Goal: Task Accomplishment & Management: Complete application form

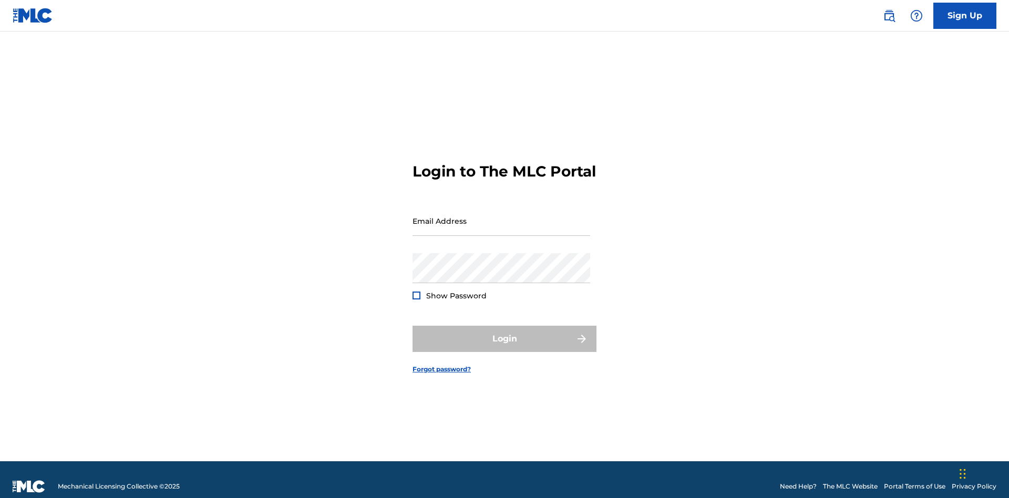
scroll to position [14, 0]
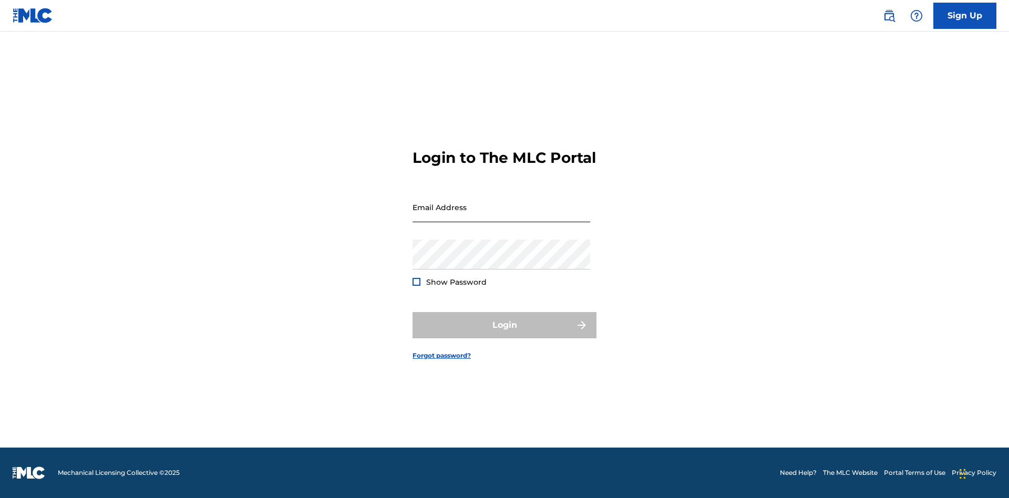
click at [501, 216] on input "Email Address" at bounding box center [501, 207] width 178 height 30
type input "[EMAIL_ADDRESS][DOMAIN_NAME]"
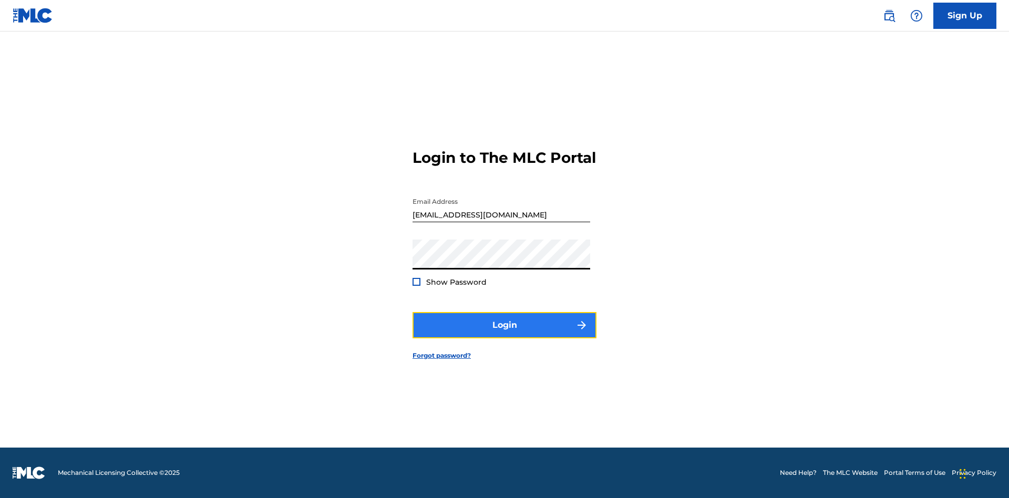
click at [504, 334] on button "Login" at bounding box center [504, 325] width 184 height 26
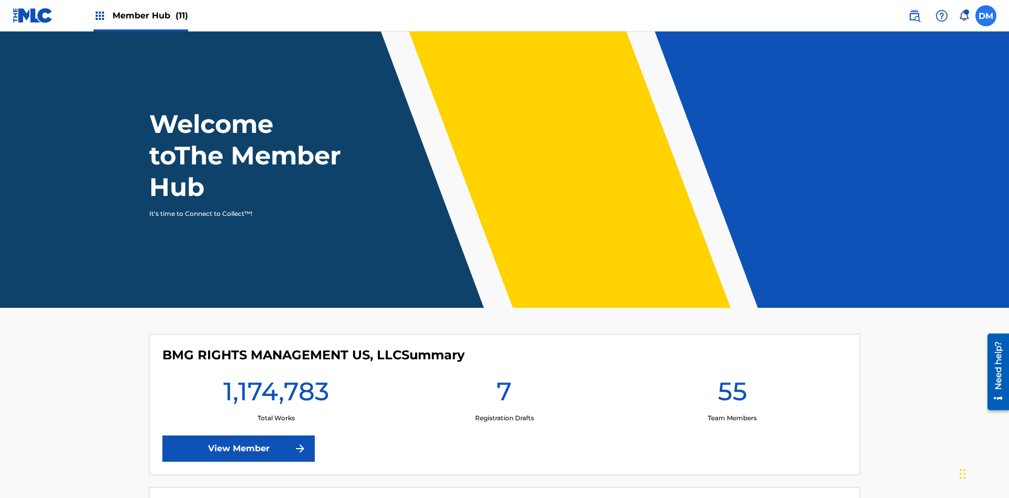
click at [986, 15] on label at bounding box center [985, 15] width 21 height 21
click at [986, 16] on input "[PERSON_NAME] [PERSON_NAME] [PERSON_NAME][EMAIL_ADDRESS][DOMAIN_NAME] Notificat…" at bounding box center [986, 16] width 0 height 0
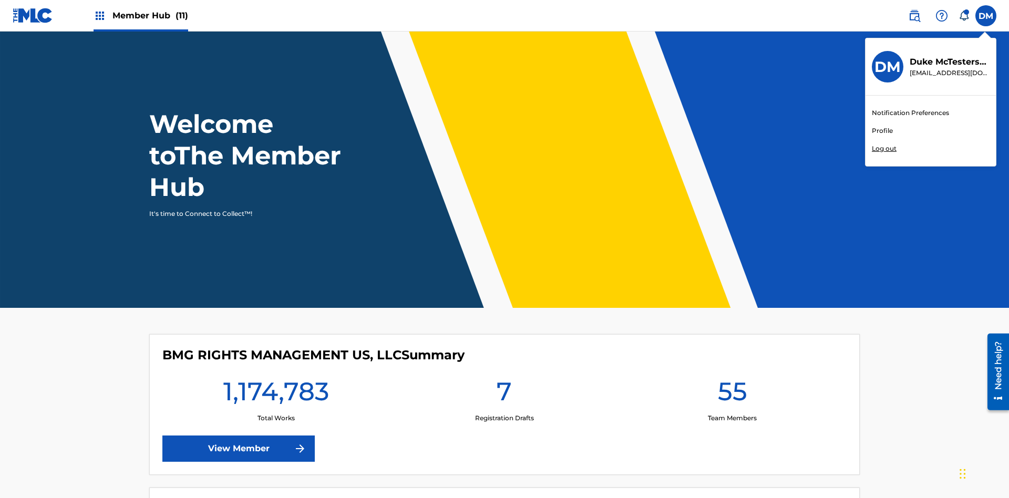
scroll to position [63, 0]
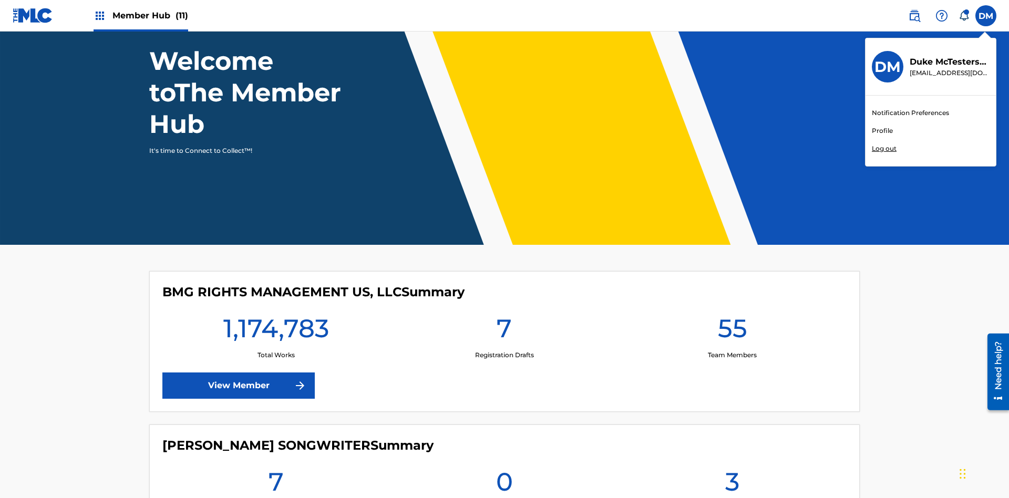
click at [882, 131] on link "Profile" at bounding box center [882, 130] width 21 height 9
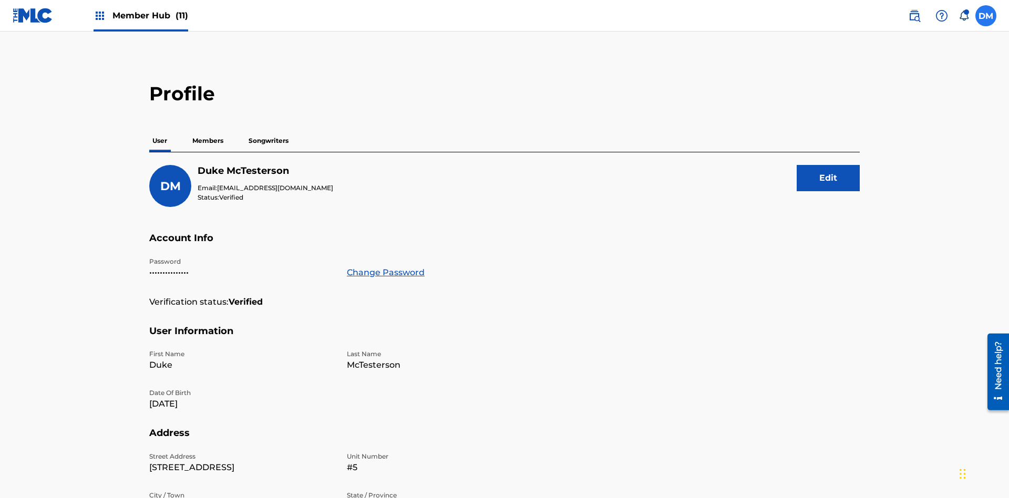
scroll to position [67, 0]
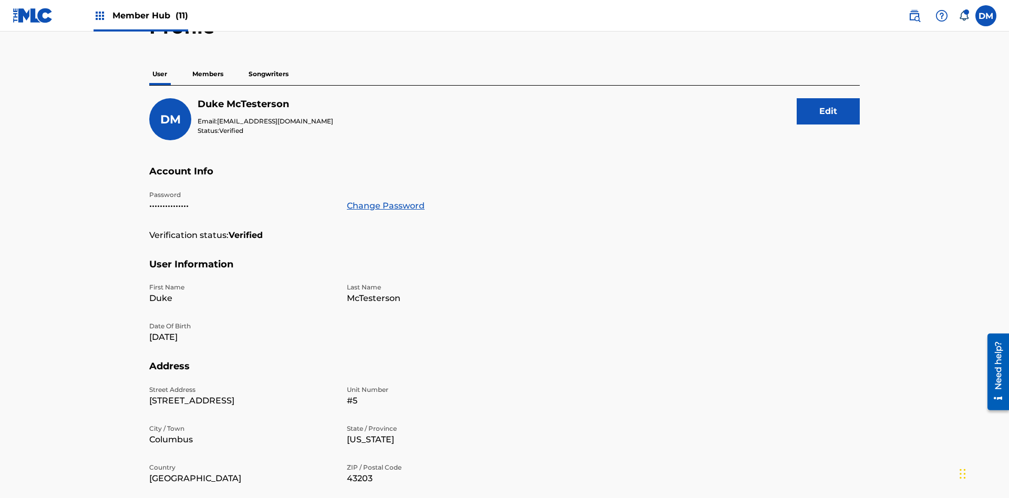
click at [208, 74] on p "Members" at bounding box center [207, 74] width 37 height 22
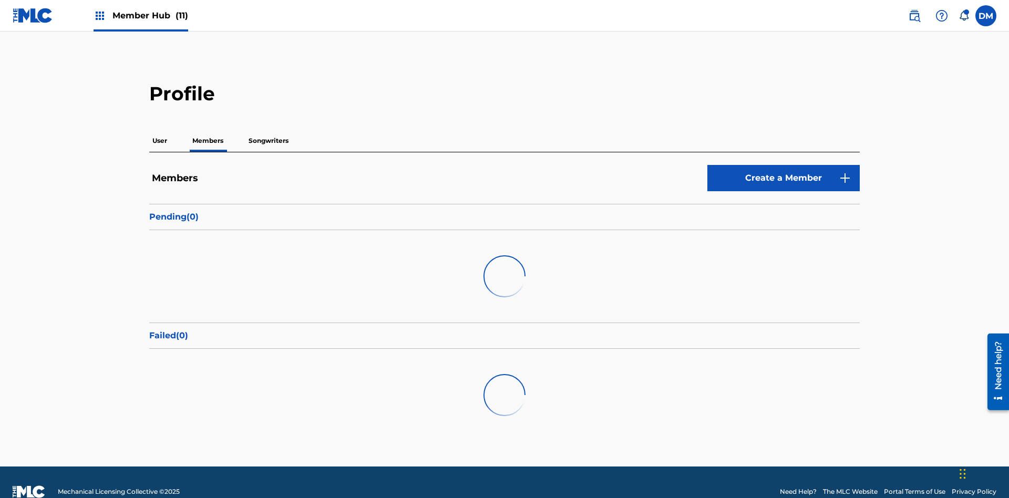
scroll to position [102, 0]
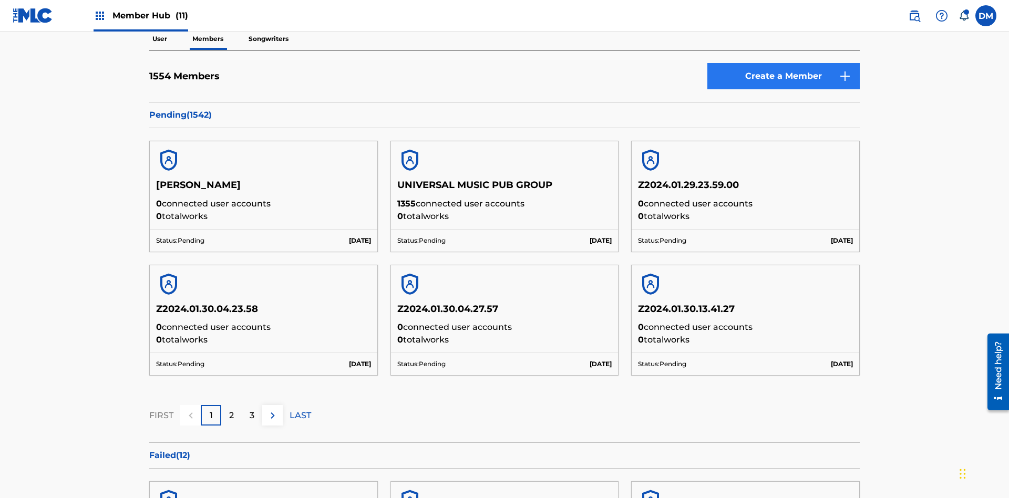
click at [783, 76] on link "Create a Member" at bounding box center [783, 76] width 152 height 26
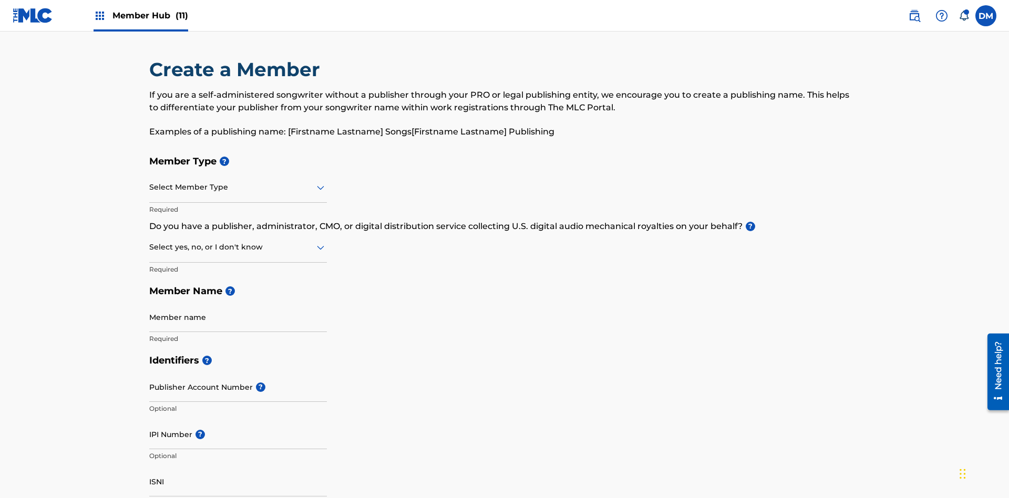
scroll to position [119, 0]
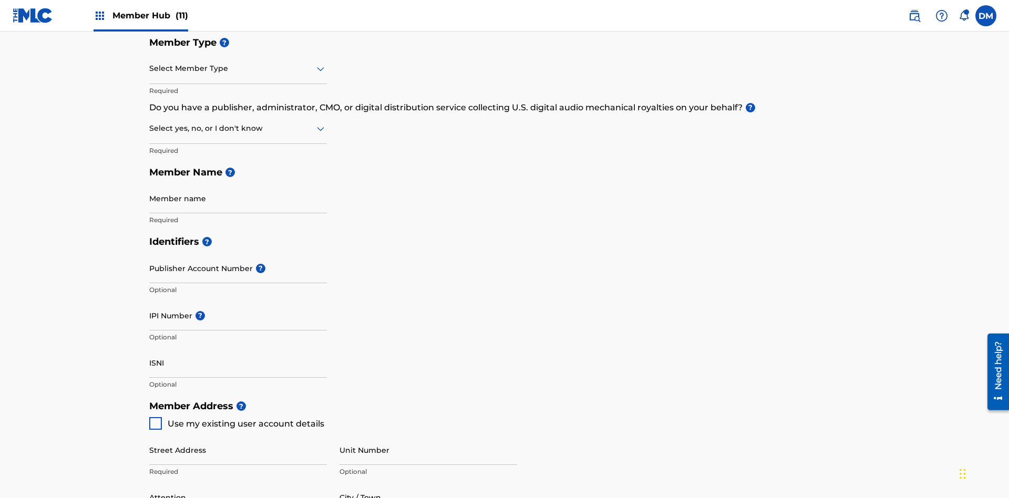
click at [150, 68] on input "text" at bounding box center [150, 68] width 2 height 11
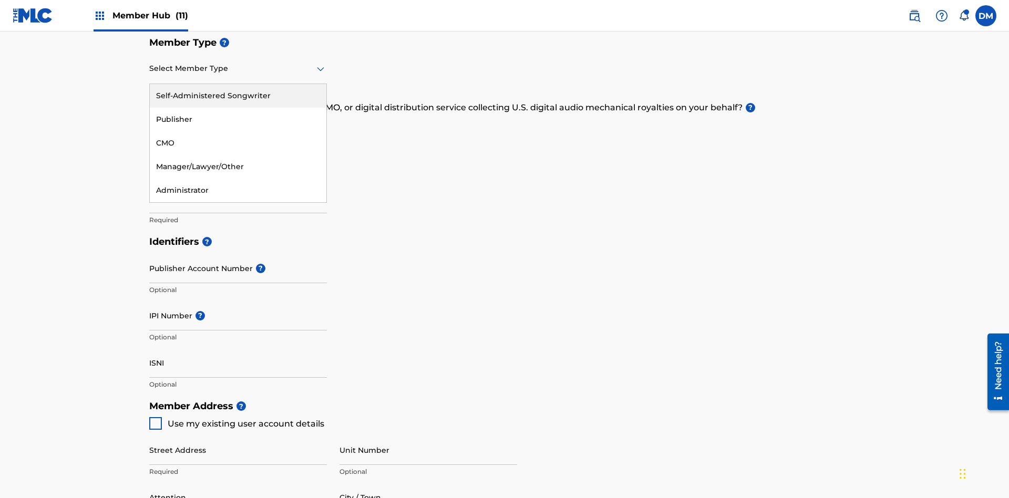
click at [238, 119] on div "Publisher" at bounding box center [238, 120] width 177 height 24
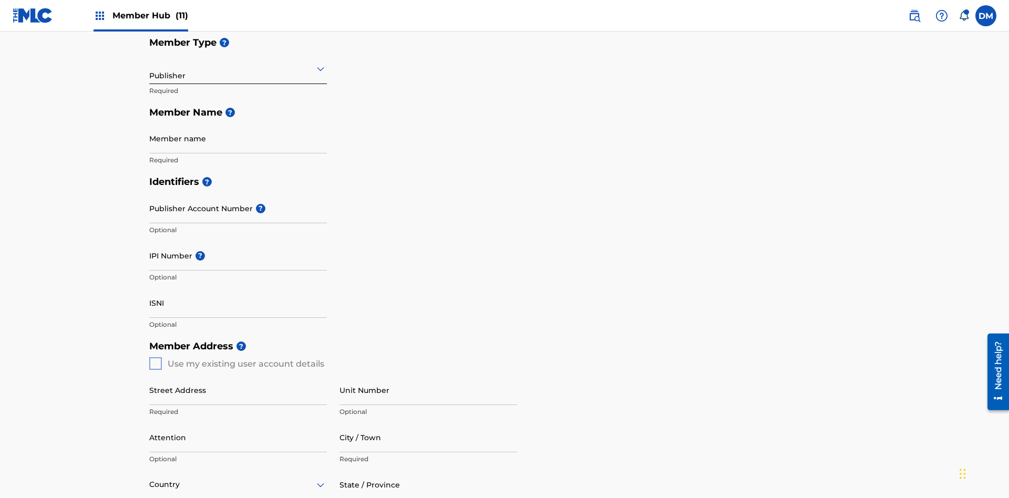
click at [150, 68] on input "text" at bounding box center [150, 68] width 2 height 11
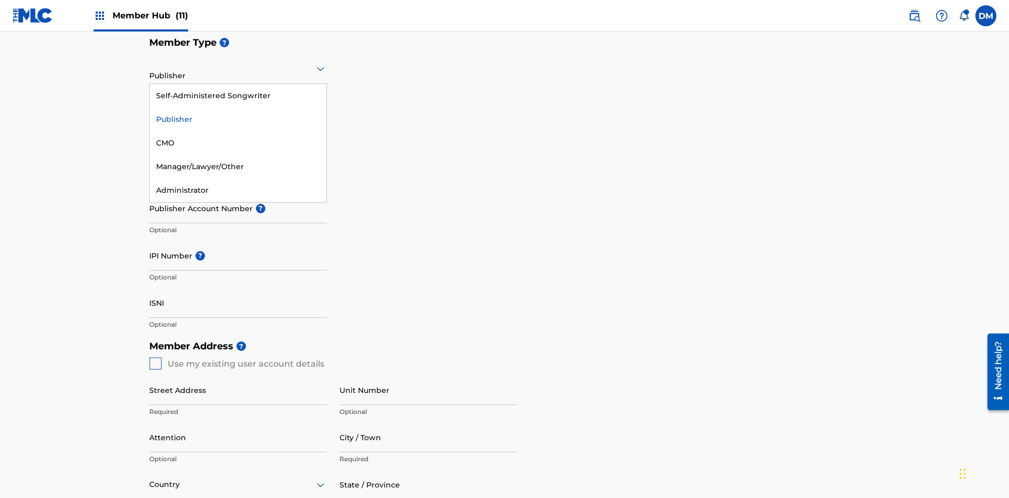
click at [238, 143] on div "CMO" at bounding box center [238, 143] width 177 height 24
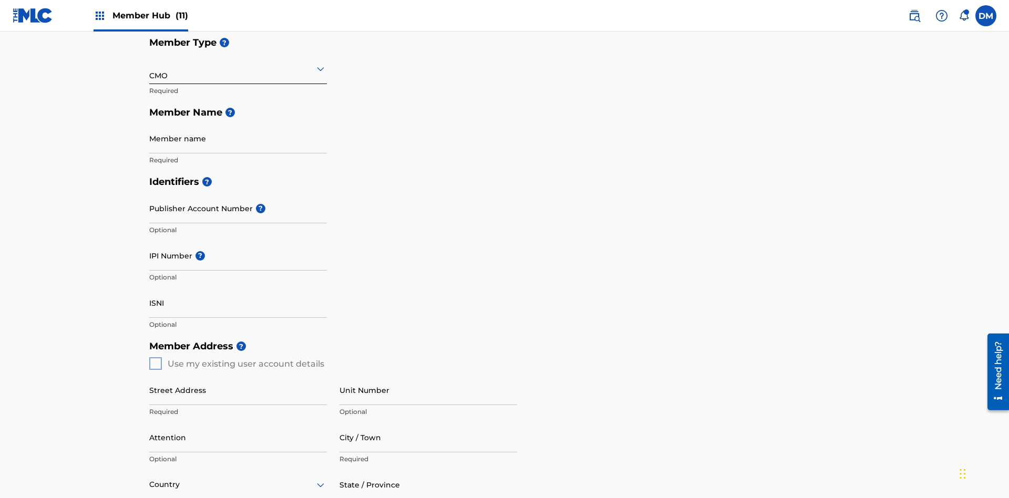
click at [150, 68] on input "text" at bounding box center [150, 68] width 2 height 11
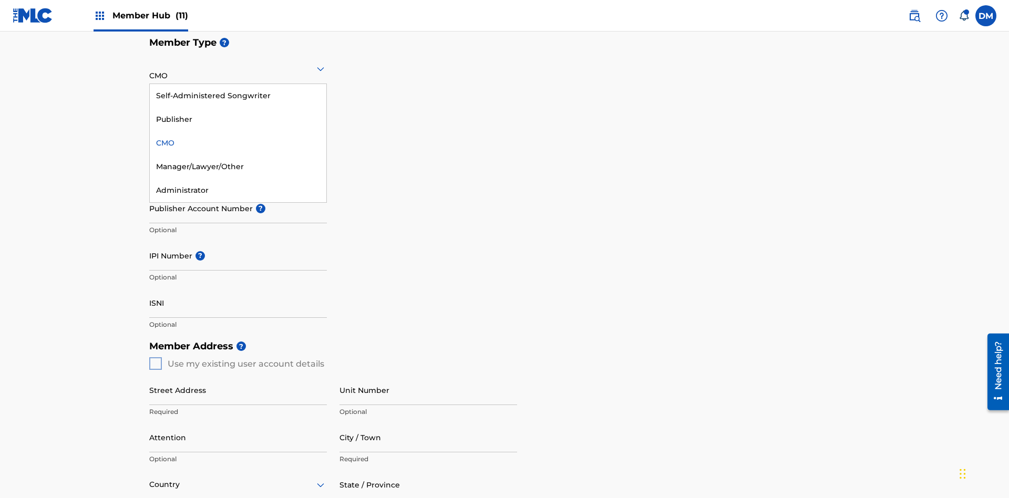
click at [238, 96] on div "Self-Administered Songwriter" at bounding box center [238, 96] width 177 height 24
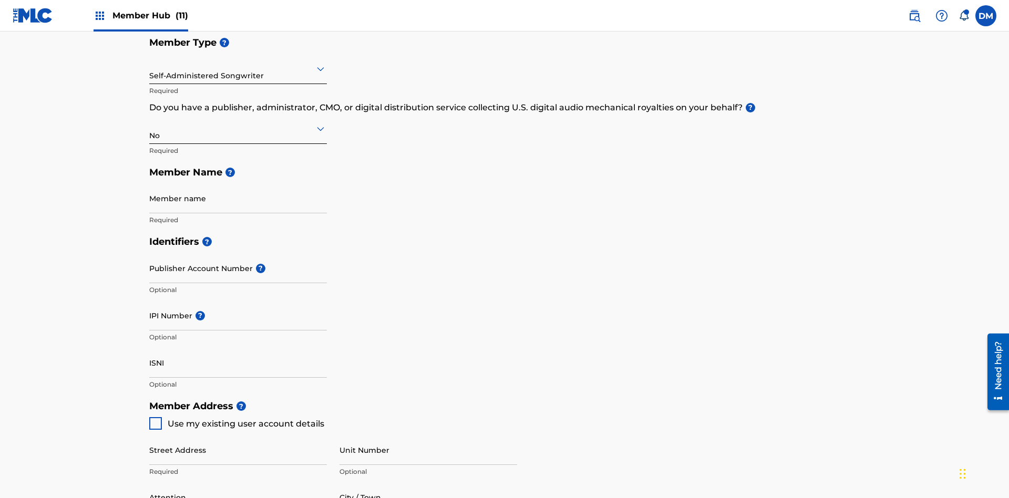
click at [150, 68] on input "text" at bounding box center [150, 68] width 2 height 11
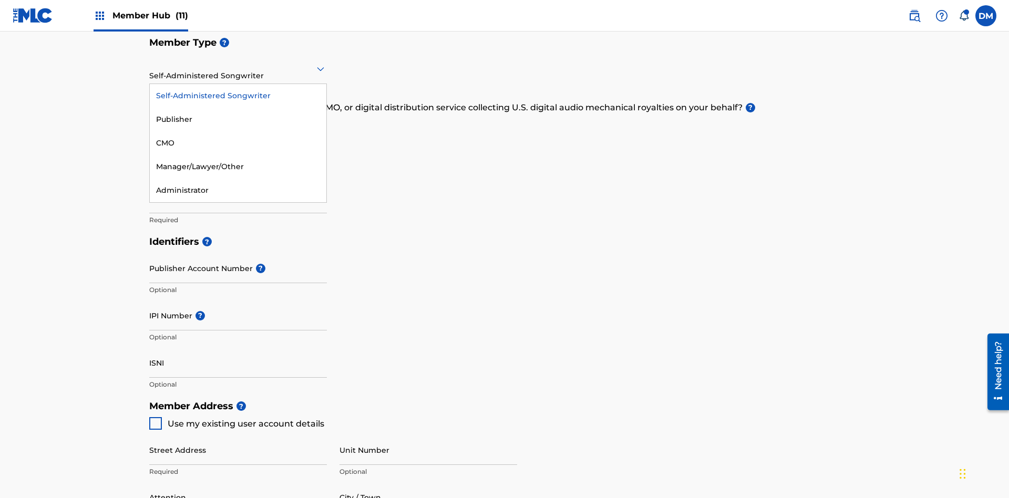
click at [238, 167] on div "Manager/Lawyer/Other" at bounding box center [238, 167] width 177 height 24
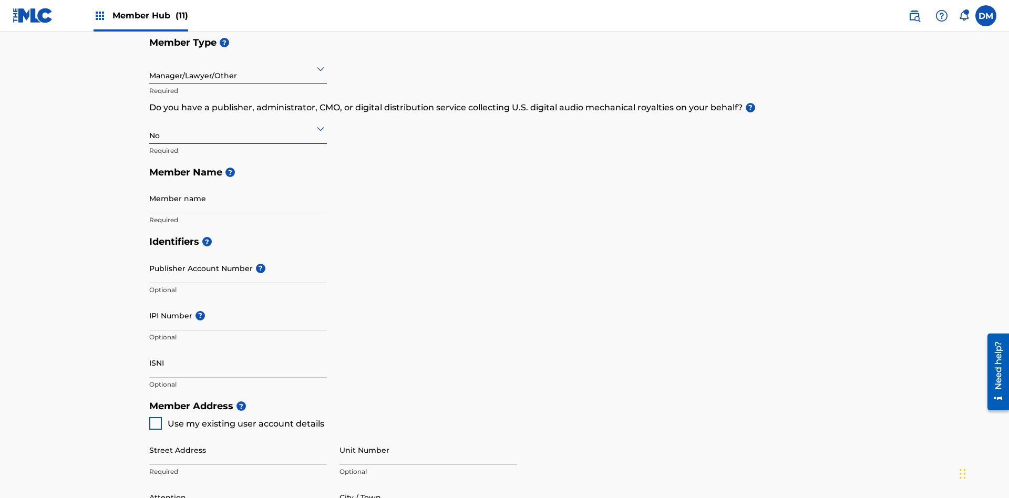
click at [150, 123] on input "text" at bounding box center [150, 128] width 2 height 11
click at [238, 144] on div "Yes" at bounding box center [238, 156] width 177 height 24
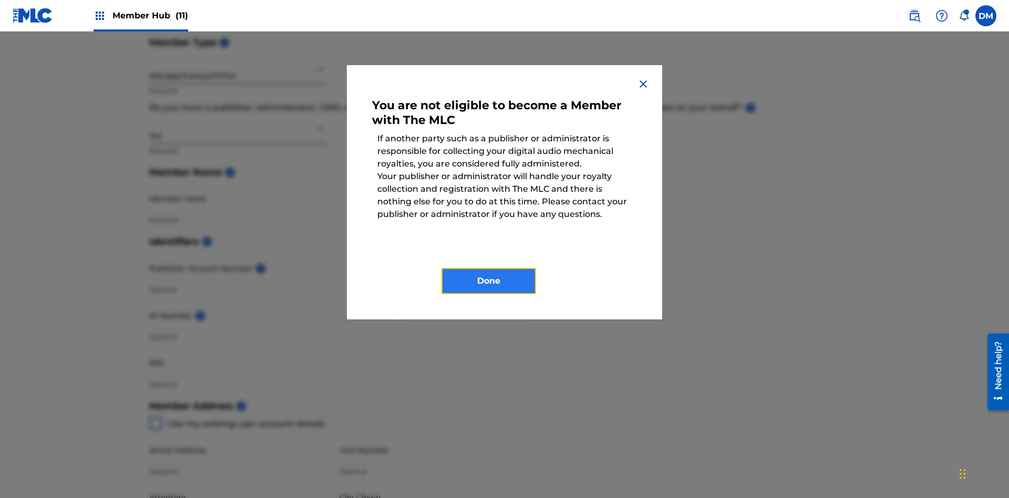
click at [489, 281] on button "Done" at bounding box center [488, 281] width 95 height 26
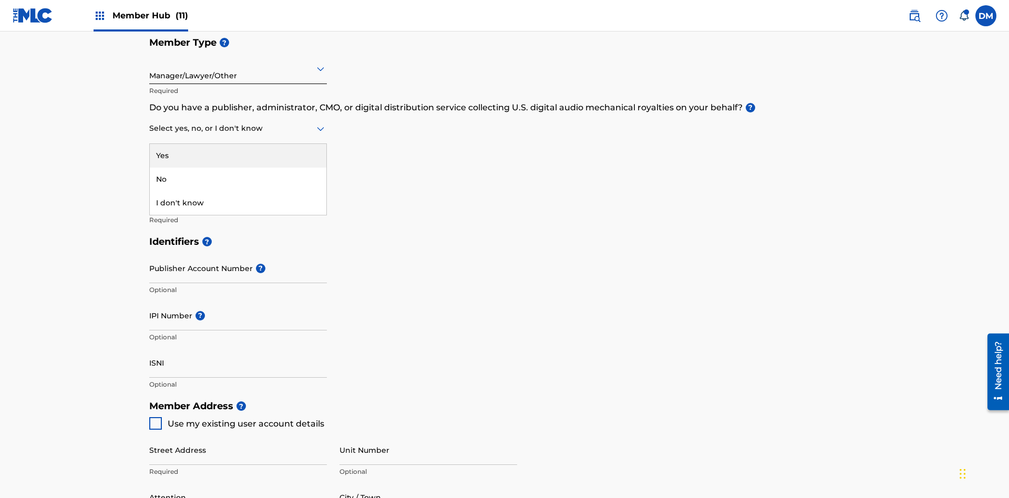
click at [238, 191] on div "I don't know" at bounding box center [238, 203] width 177 height 24
click at [150, 123] on input "text" at bounding box center [150, 128] width 2 height 11
click at [238, 168] on div "No" at bounding box center [238, 180] width 177 height 24
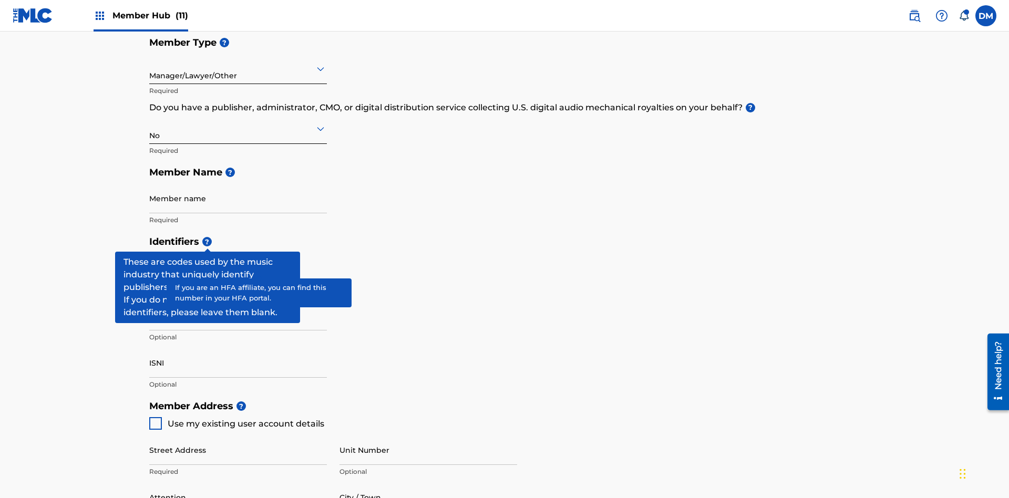
scroll to position [319, 0]
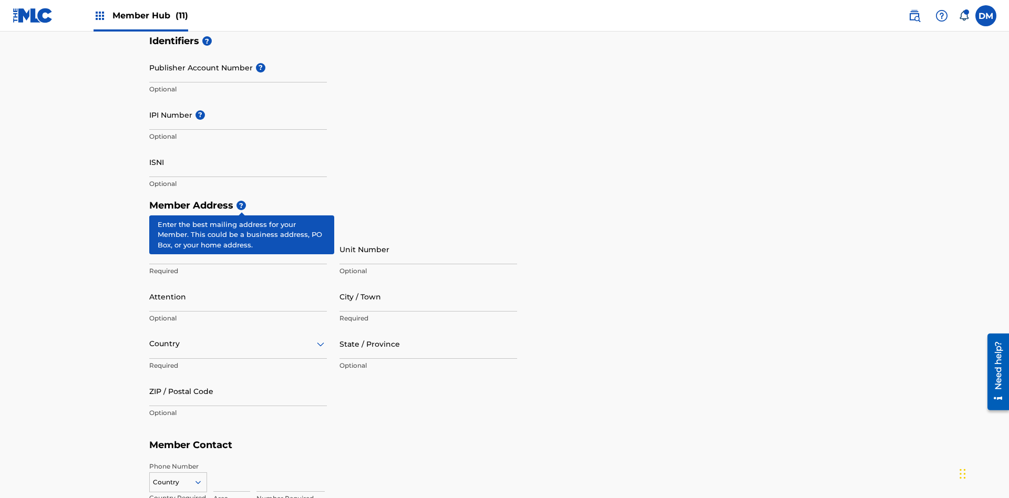
type input "Z2025.09.19.04.29.17"
click at [238, 234] on input "Street Address" at bounding box center [238, 249] width 178 height 30
type input "123 Main St"
click at [428, 234] on input "Unit Number" at bounding box center [428, 249] width 178 height 30
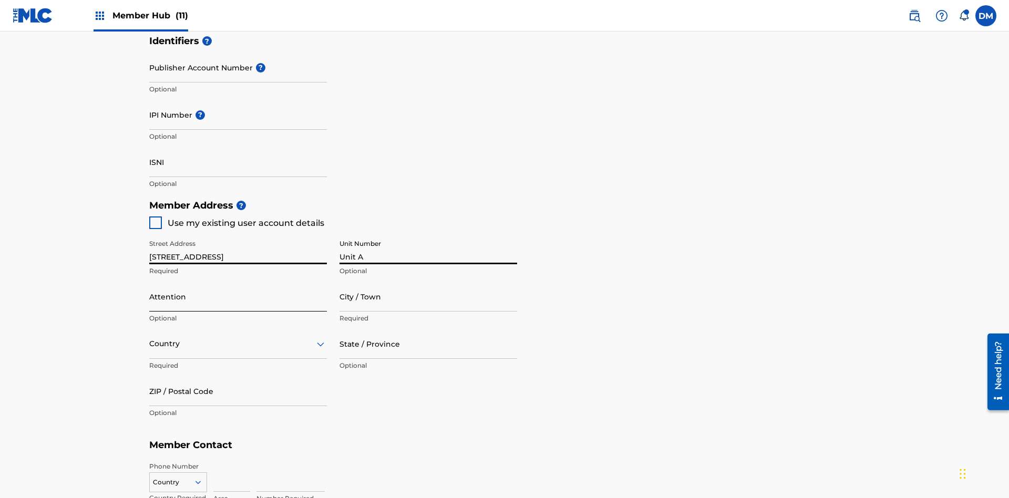
type input "Unit A"
click at [238, 282] on input "Attention" at bounding box center [238, 297] width 178 height 30
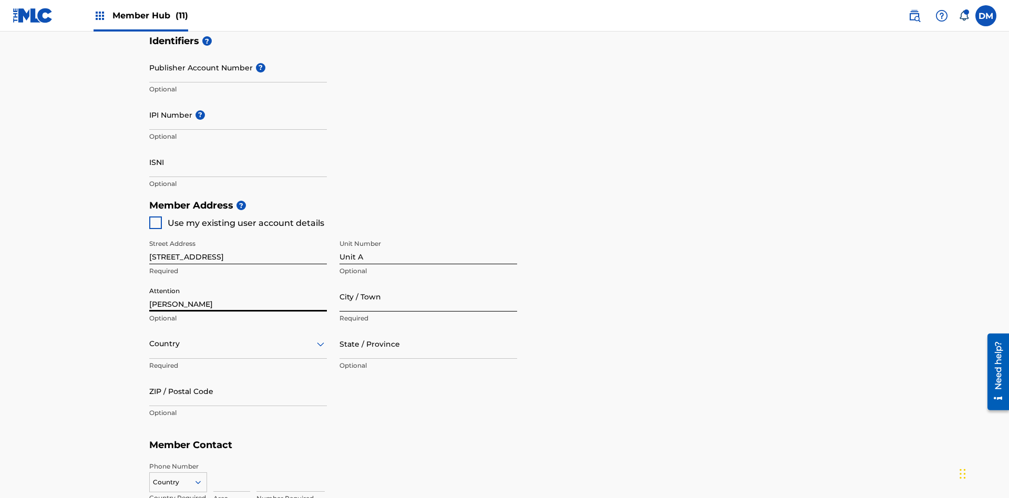
type input "Steve"
click at [428, 282] on input "City / Town" at bounding box center [428, 297] width 178 height 30
type input "London"
click at [150, 338] on input "text" at bounding box center [150, 343] width 2 height 11
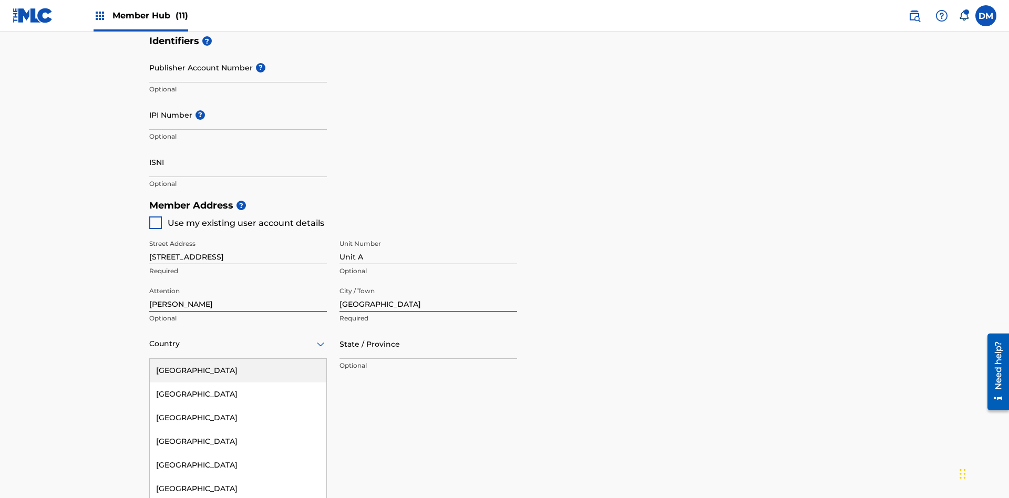
click at [238, 359] on div "United States" at bounding box center [238, 371] width 177 height 24
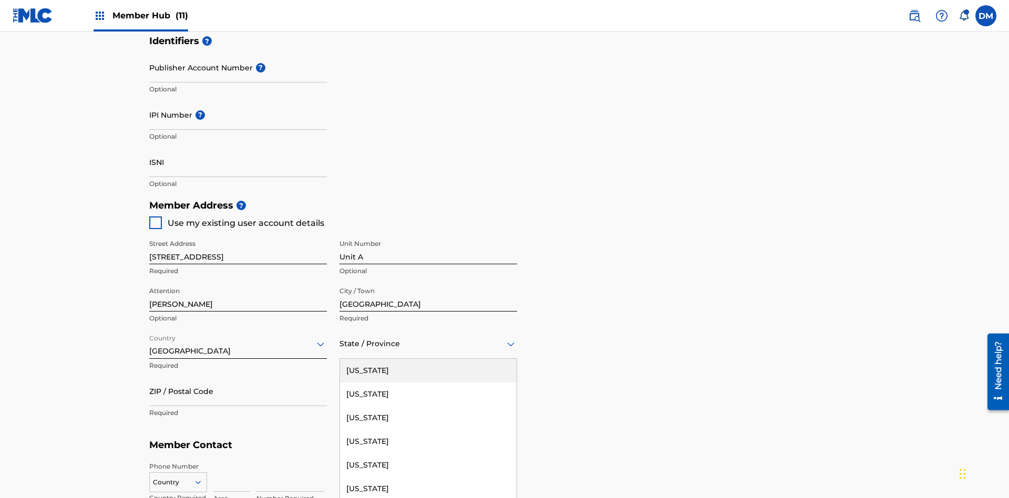
click at [238, 376] on input "ZIP / Postal Code" at bounding box center [238, 391] width 178 height 30
type input "43140"
click at [202, 478] on icon at bounding box center [197, 482] width 9 height 9
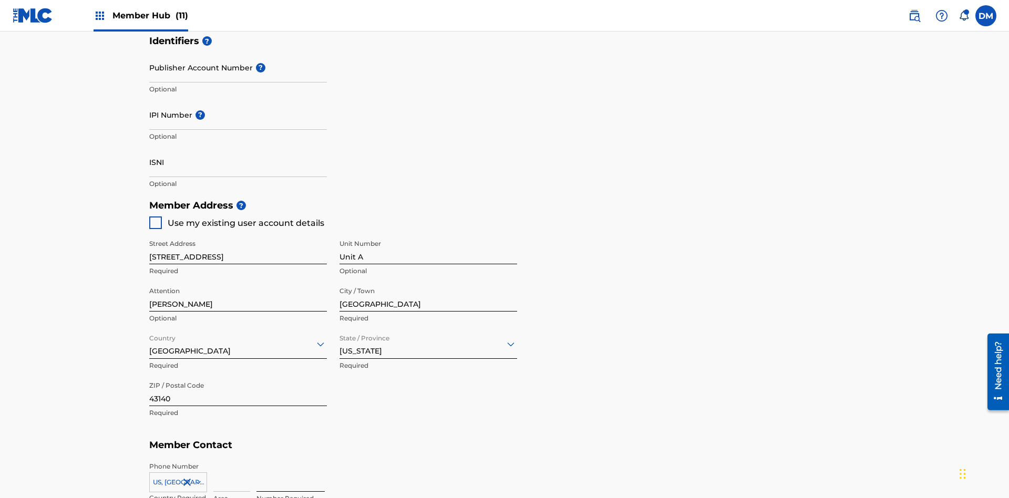
click at [232, 462] on input at bounding box center [231, 477] width 37 height 30
type input "740"
click at [291, 462] on input at bounding box center [290, 477] width 68 height 30
type input "8675309"
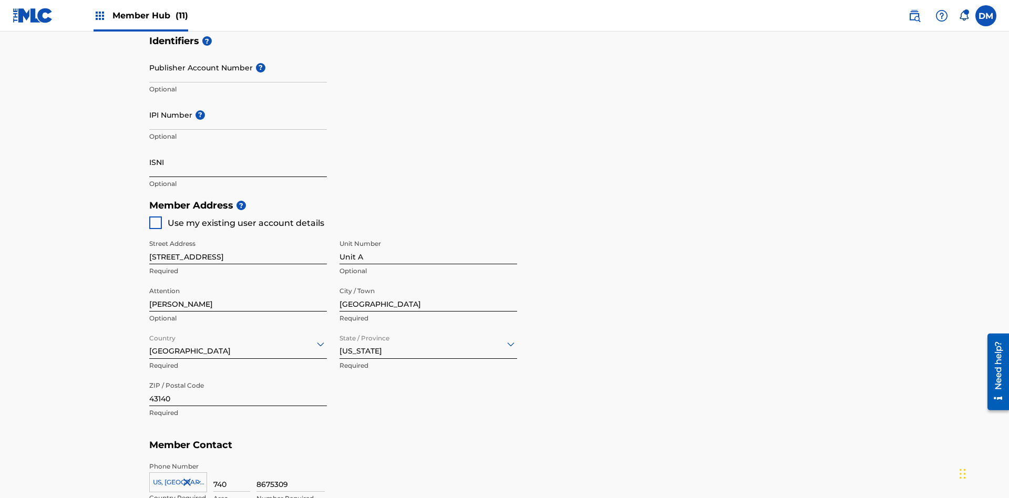
click at [238, 78] on input "Publisher Account Number ?" at bounding box center [238, 68] width 178 height 30
click at [238, 100] on input "IPI Number ?" at bounding box center [238, 115] width 178 height 30
click at [238, 147] on input "ISNI" at bounding box center [238, 162] width 178 height 30
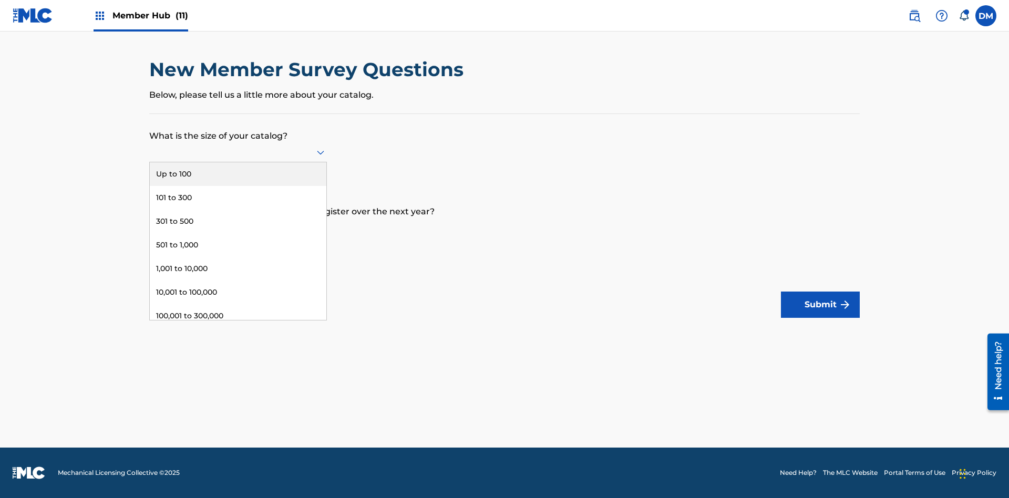
click at [238, 328] on div "301,000 to 500,000" at bounding box center [238, 340] width 177 height 24
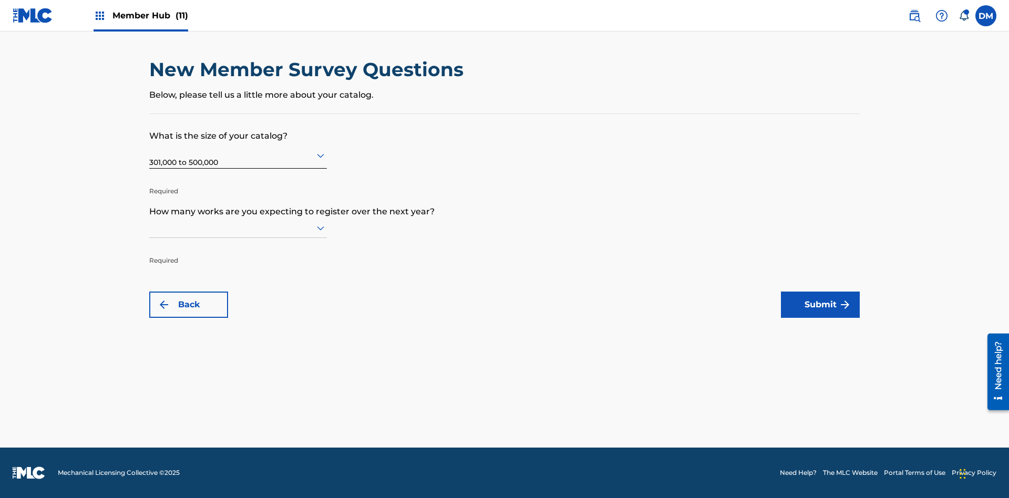
click at [150, 227] on input "text" at bounding box center [150, 227] width 2 height 11
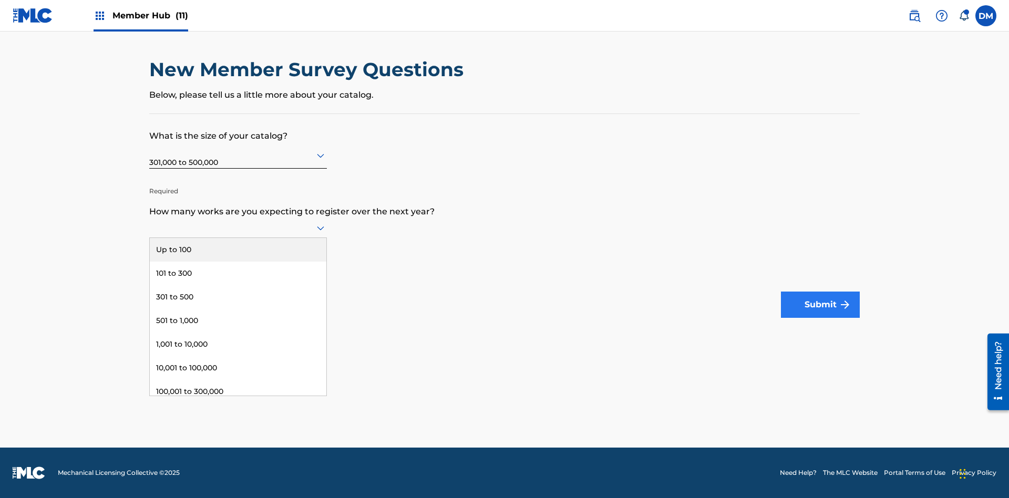
click at [238, 427] on div "Over 500,000" at bounding box center [238, 439] width 177 height 24
click at [820, 305] on button "Submit" at bounding box center [820, 305] width 79 height 26
